Goal: Task Accomplishment & Management: Complete application form

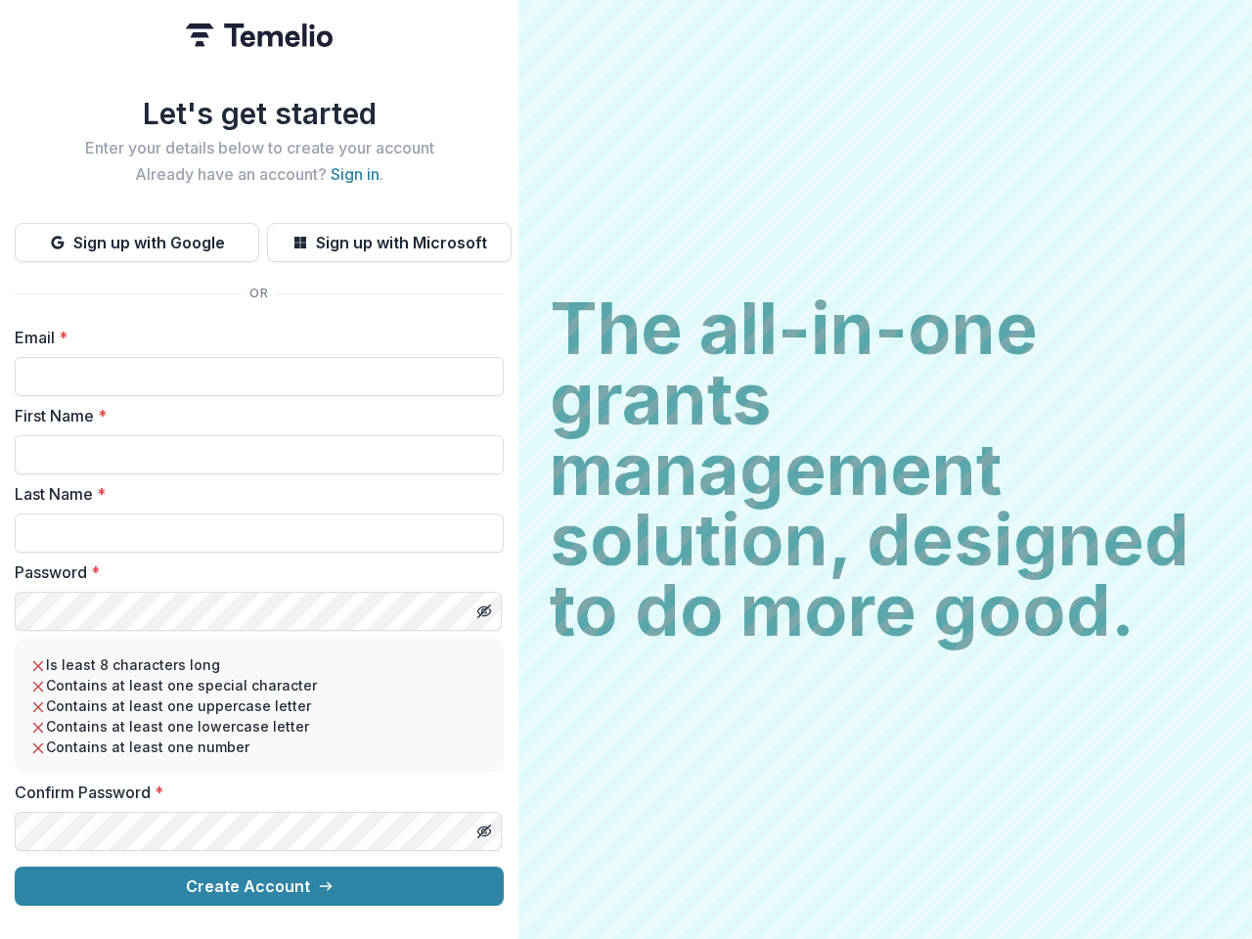
click at [626, 470] on h2 "The all-in-one grants management solution, designed to do more good." at bounding box center [885, 469] width 671 height 352
click at [137, 235] on button "Sign up with Google" at bounding box center [137, 242] width 245 height 39
click at [388, 235] on button "Sign up with Microsoft" at bounding box center [389, 242] width 245 height 39
click at [483, 606] on line "Toggle password visibility" at bounding box center [484, 612] width 12 height 12
click at [483, 826] on line "Toggle password visibility" at bounding box center [484, 832] width 12 height 12
